Goal: Navigation & Orientation: Understand site structure

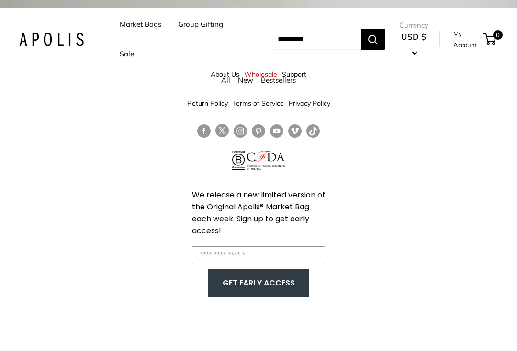
click at [223, 67] on ul "Market Bags Group Gifting Sale" at bounding box center [185, 39] width 131 height 59
click at [223, 76] on link "All" at bounding box center [225, 80] width 9 height 9
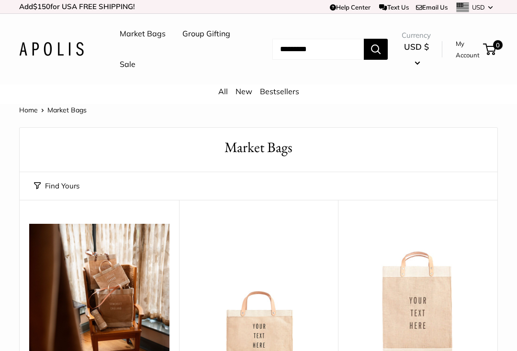
click at [222, 94] on link "All" at bounding box center [223, 92] width 10 height 10
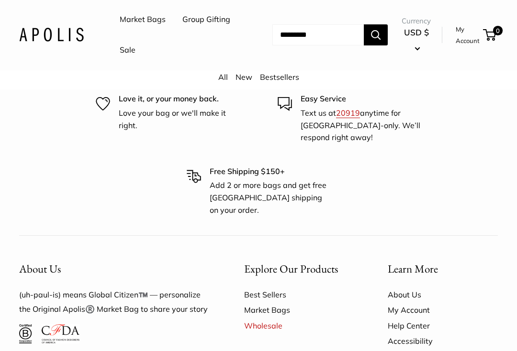
scroll to position [4765, 0]
click at [412, 287] on link "About Us" at bounding box center [443, 294] width 110 height 15
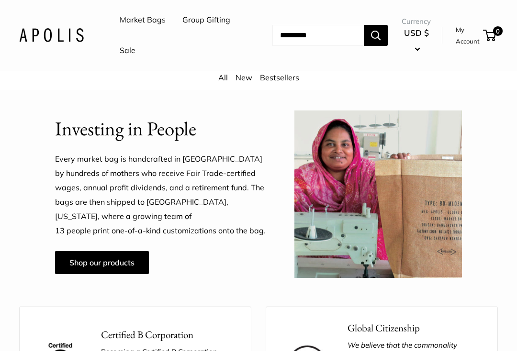
scroll to position [588, 0]
